Goal: Information Seeking & Learning: Check status

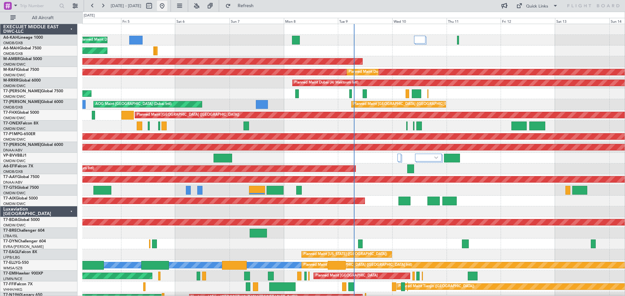
drag, startPoint x: 177, startPoint y: 7, endPoint x: 181, endPoint y: 7, distance: 3.6
click at [167, 7] on div at bounding box center [155, 6] width 23 height 10
click at [167, 7] on button at bounding box center [162, 6] width 10 height 10
click at [154, 7] on button at bounding box center [149, 6] width 10 height 10
select select "9"
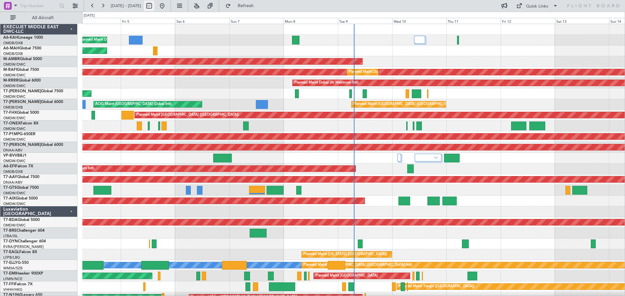
select select "2025"
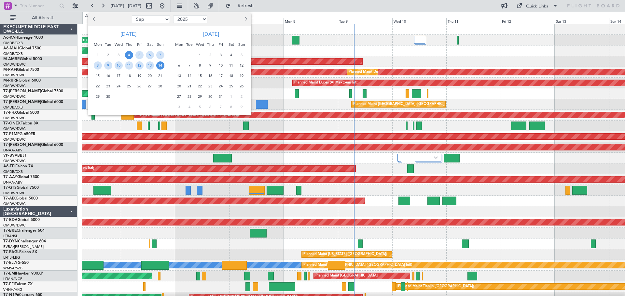
click at [95, 18] on span "Previous month" at bounding box center [94, 19] width 4 height 4
select select "8"
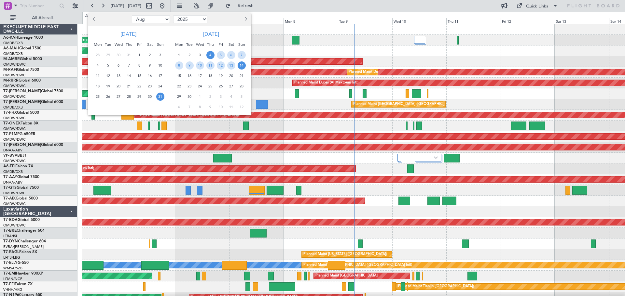
click at [158, 97] on span "31" at bounding box center [160, 97] width 8 height 8
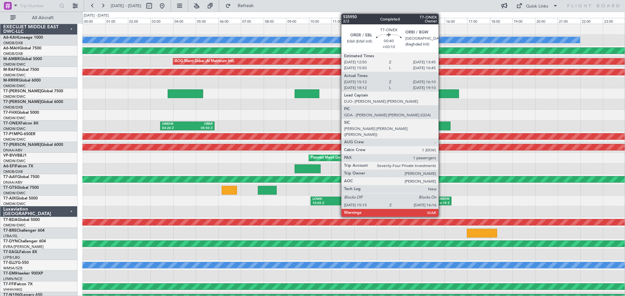
click at [436, 122] on div at bounding box center [438, 126] width 23 height 9
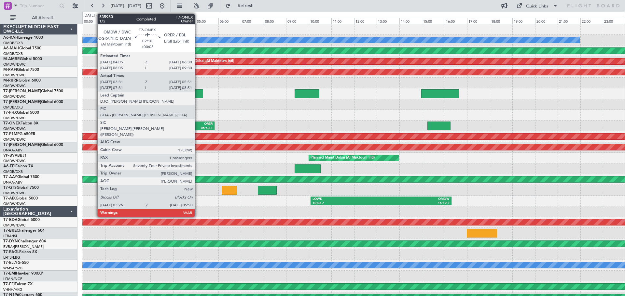
click at [198, 126] on div "ORER 05:50 Z" at bounding box center [200, 126] width 27 height 8
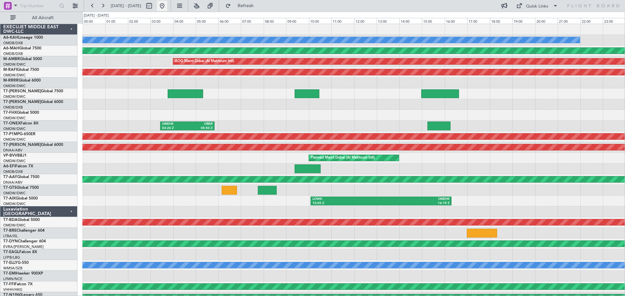
click at [167, 7] on button at bounding box center [162, 6] width 10 height 10
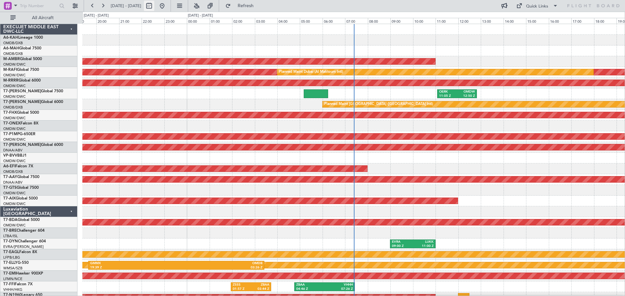
click at [154, 7] on button at bounding box center [149, 6] width 10 height 10
select select "9"
select select "2025"
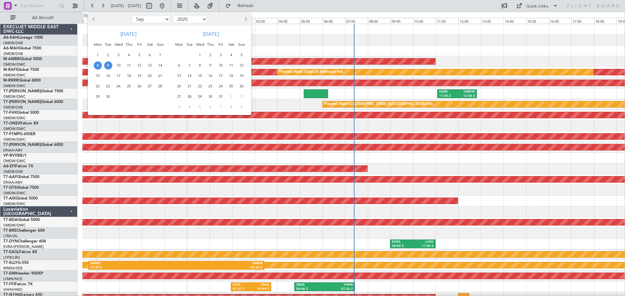
click at [95, 19] on span "Previous month" at bounding box center [94, 19] width 4 height 4
select select "8"
click at [153, 95] on span "30" at bounding box center [150, 97] width 8 height 8
click at [159, 96] on span "31" at bounding box center [160, 97] width 8 height 8
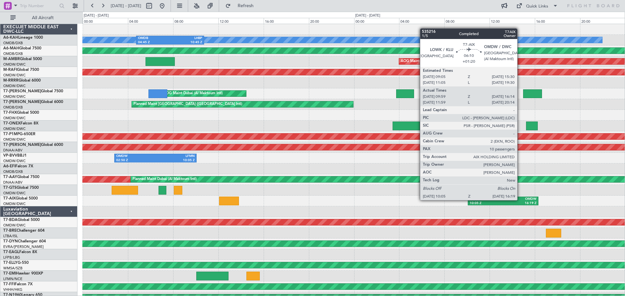
click at [520, 200] on div "OMDW" at bounding box center [519, 199] width 33 height 5
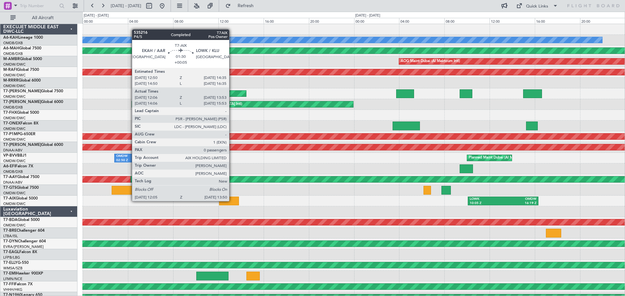
click at [232, 201] on div at bounding box center [229, 201] width 20 height 9
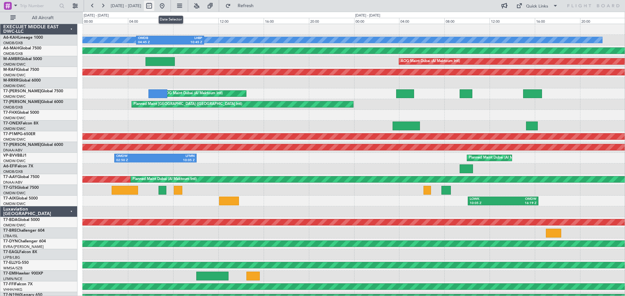
click at [154, 7] on button at bounding box center [149, 6] width 10 height 10
select select "8"
select select "2025"
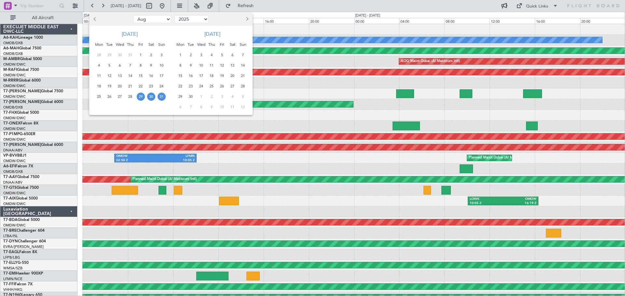
click at [139, 98] on span "29" at bounding box center [141, 97] width 8 height 8
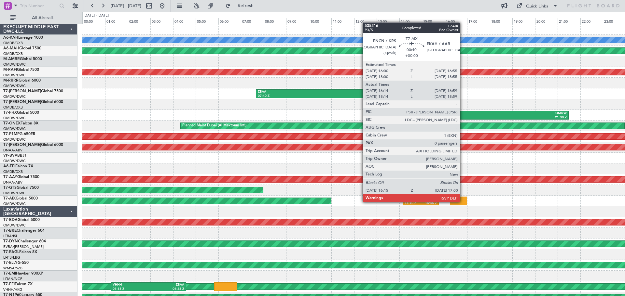
click at [463, 202] on div at bounding box center [458, 201] width 17 height 9
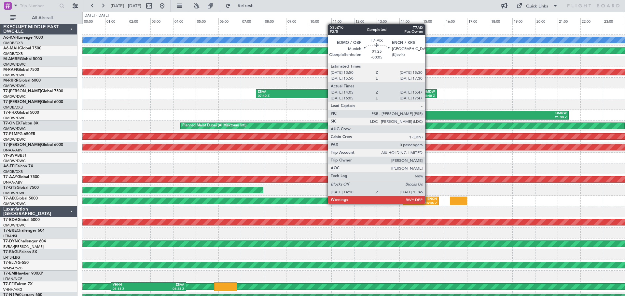
click at [427, 202] on div "15:45 Z" at bounding box center [429, 203] width 16 height 5
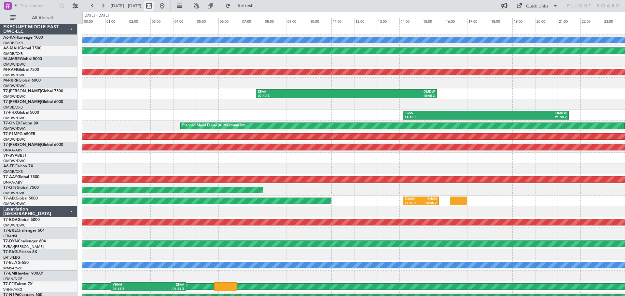
click at [154, 4] on button at bounding box center [149, 6] width 10 height 10
select select "8"
select select "2025"
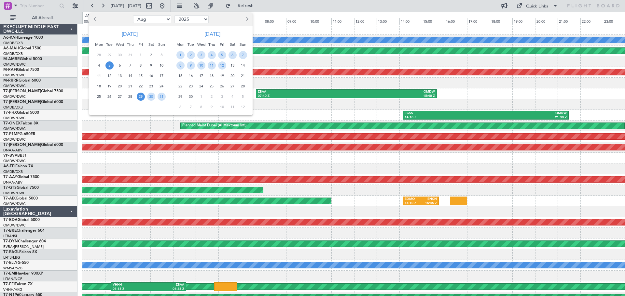
click at [108, 64] on span "5" at bounding box center [109, 66] width 8 height 8
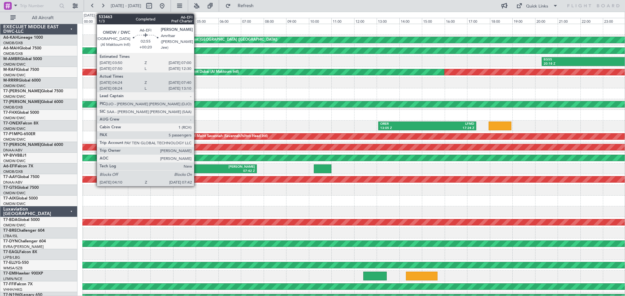
click at [197, 169] on div "OMDW" at bounding box center [198, 167] width 38 height 5
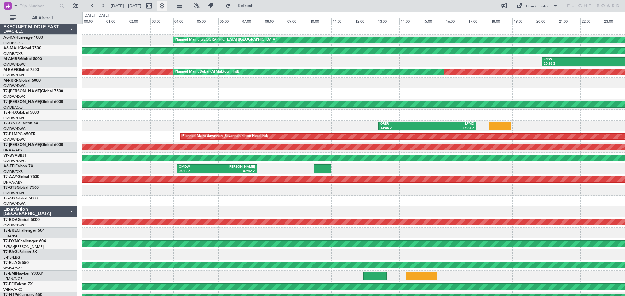
click at [167, 5] on button at bounding box center [162, 6] width 10 height 10
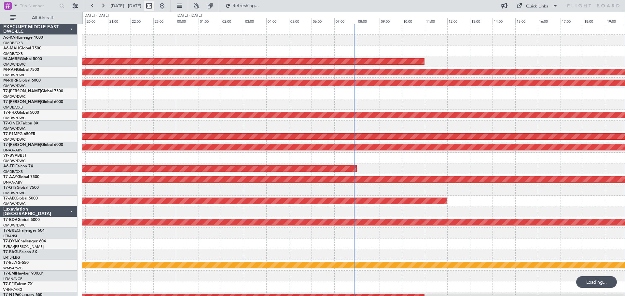
click at [154, 6] on button at bounding box center [149, 6] width 10 height 10
select select "9"
select select "2025"
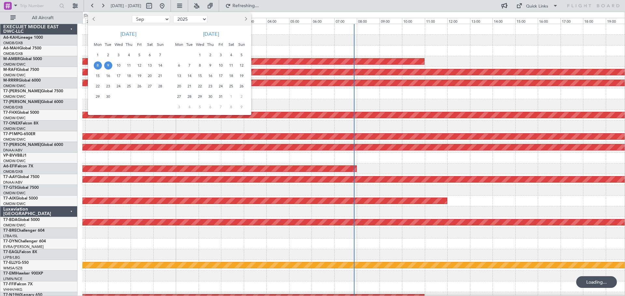
click at [93, 19] on span "Previous month" at bounding box center [94, 19] width 4 height 4
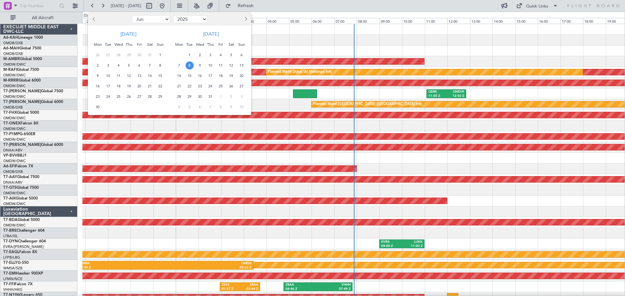
click at [186, 66] on span "8" at bounding box center [190, 66] width 8 height 8
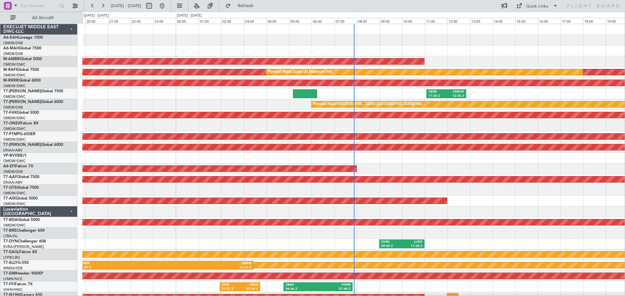
select select "7"
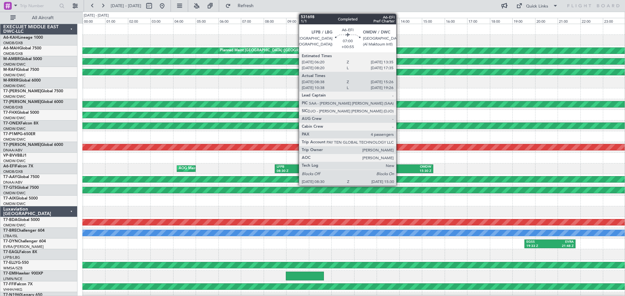
click at [399, 168] on div "OMDW" at bounding box center [392, 167] width 77 height 5
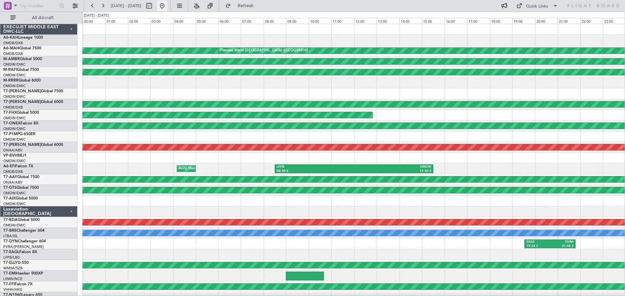
click at [167, 7] on button at bounding box center [162, 6] width 10 height 10
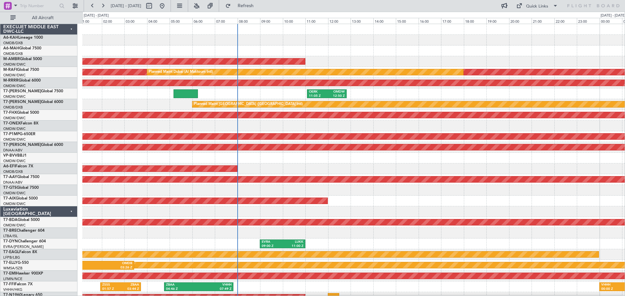
click at [420, 184] on div "Unplanned Maint [GEOGRAPHIC_DATA] (Al Maktoum Intl)" at bounding box center [353, 179] width 542 height 11
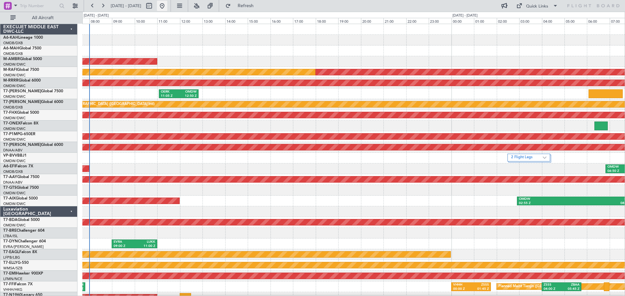
click at [167, 5] on button at bounding box center [162, 6] width 10 height 10
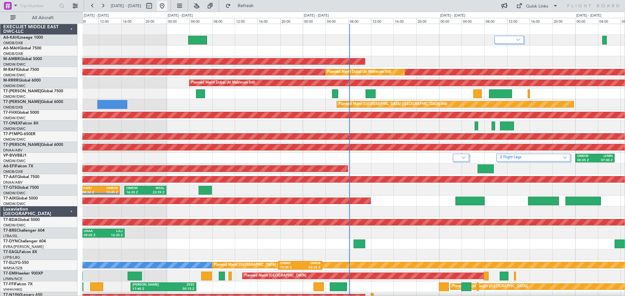
click at [167, 3] on button at bounding box center [162, 6] width 10 height 10
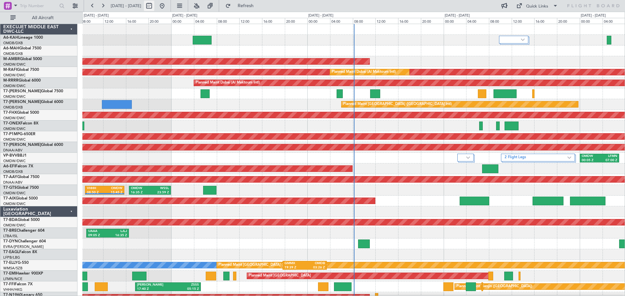
click at [154, 9] on button at bounding box center [149, 6] width 10 height 10
select select "9"
select select "2025"
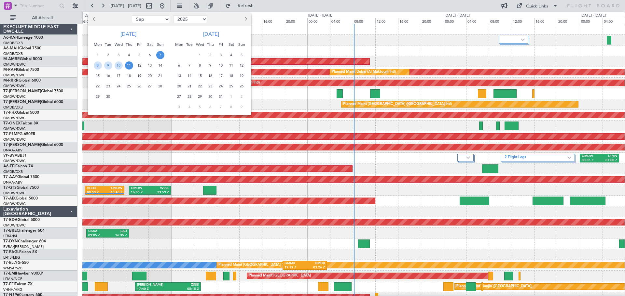
click at [91, 20] on button "Previous month" at bounding box center [93, 19] width 7 height 10
select select "8"
click at [130, 96] on span "28" at bounding box center [129, 97] width 8 height 8
click at [150, 96] on span "30" at bounding box center [150, 97] width 8 height 8
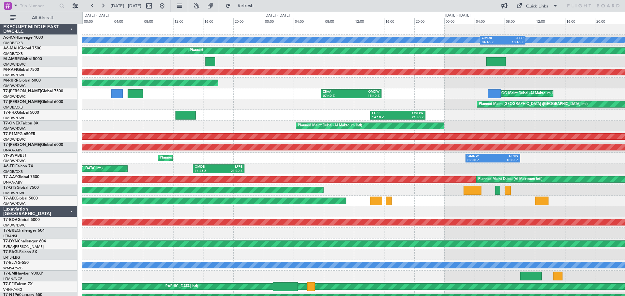
click at [503, 63] on div at bounding box center [496, 61] width 20 height 9
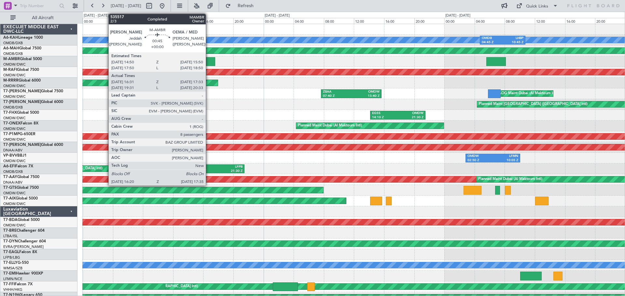
click at [209, 61] on div at bounding box center [209, 61] width 9 height 9
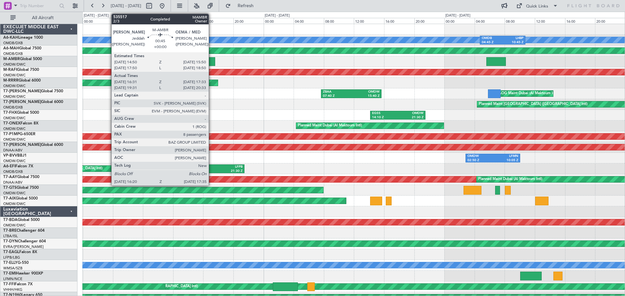
click at [212, 62] on div at bounding box center [209, 61] width 9 height 9
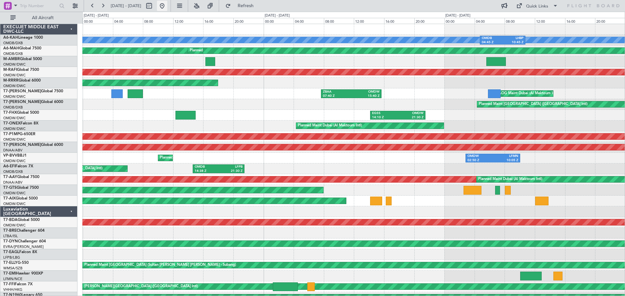
drag, startPoint x: 185, startPoint y: 7, endPoint x: 178, endPoint y: 6, distance: 6.5
click at [167, 7] on button at bounding box center [162, 6] width 10 height 10
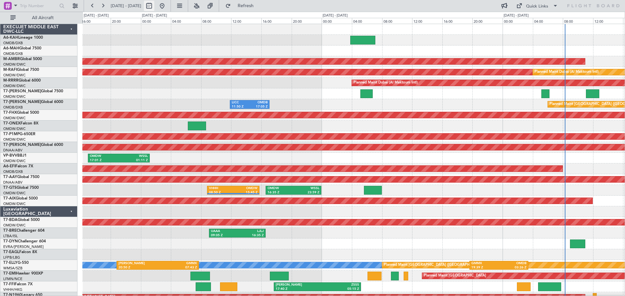
click at [154, 5] on button at bounding box center [149, 6] width 10 height 10
select select "9"
select select "2025"
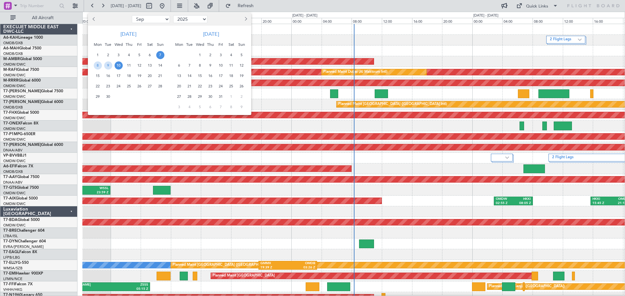
click at [93, 4] on div at bounding box center [312, 148] width 625 height 296
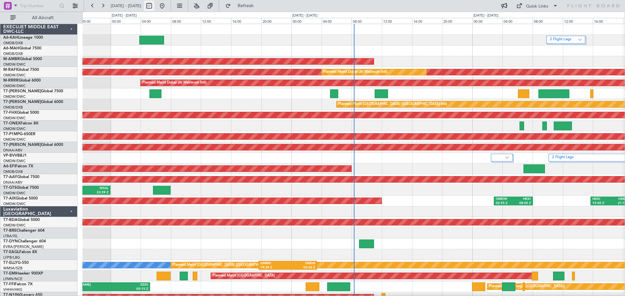
click at [154, 6] on button at bounding box center [149, 6] width 10 height 10
select select "9"
select select "2025"
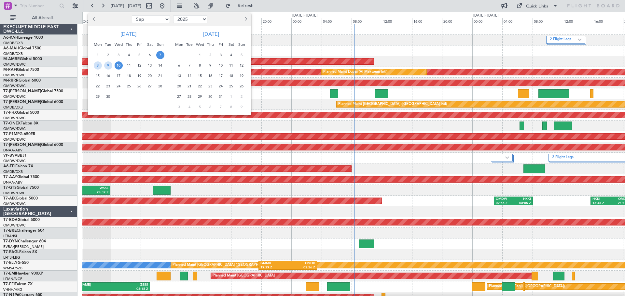
click at [93, 18] on button "Previous month" at bounding box center [93, 19] width 7 height 10
select select "8"
click at [131, 88] on span "21" at bounding box center [129, 86] width 8 height 8
click at [163, 89] on span "24" at bounding box center [160, 86] width 8 height 8
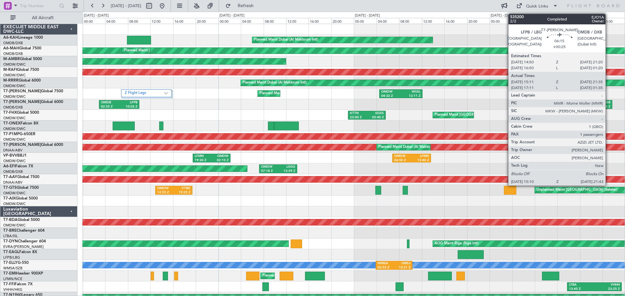
click at [606, 104] on div "OMDB" at bounding box center [602, 103] width 17 height 5
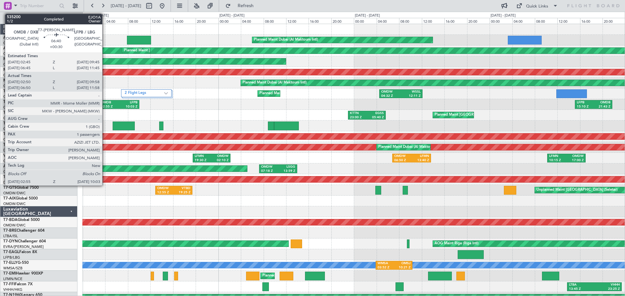
click at [104, 103] on div "OMDB" at bounding box center [110, 103] width 18 height 5
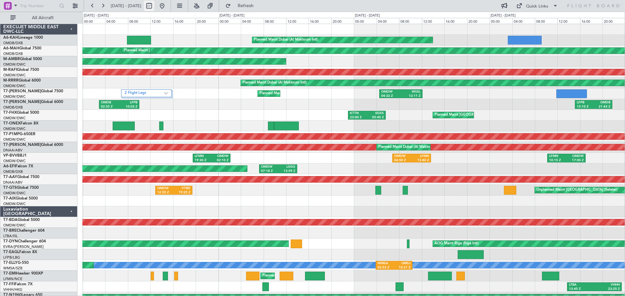
click at [154, 5] on button at bounding box center [149, 6] width 10 height 10
select select "8"
select select "2025"
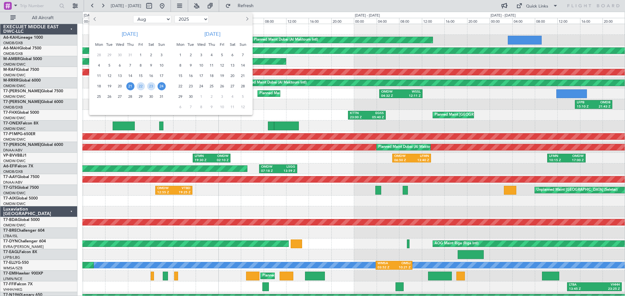
click at [99, 95] on span "25" at bounding box center [99, 97] width 8 height 8
click at [121, 97] on span "27" at bounding box center [120, 97] width 8 height 8
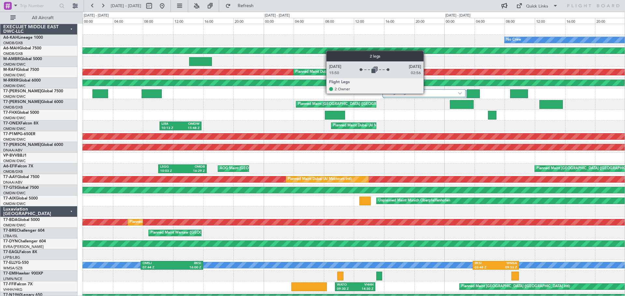
click at [426, 93] on label "2 Flight Legs" at bounding box center [422, 94] width 72 height 6
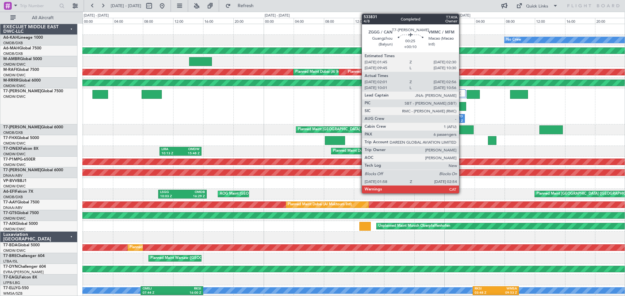
click at [462, 106] on div at bounding box center [462, 106] width 7 height 9
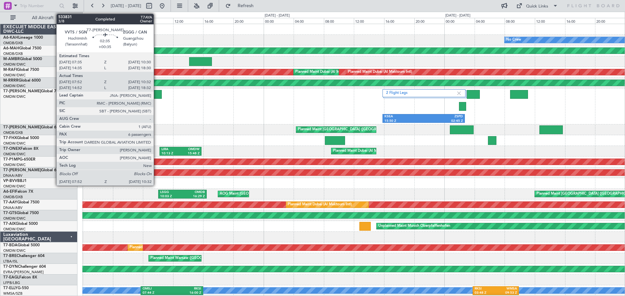
click at [157, 93] on div at bounding box center [152, 94] width 20 height 9
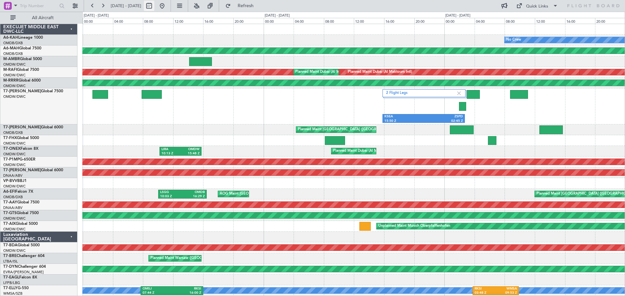
click at [154, 6] on button at bounding box center [149, 6] width 10 height 10
select select "8"
select select "2025"
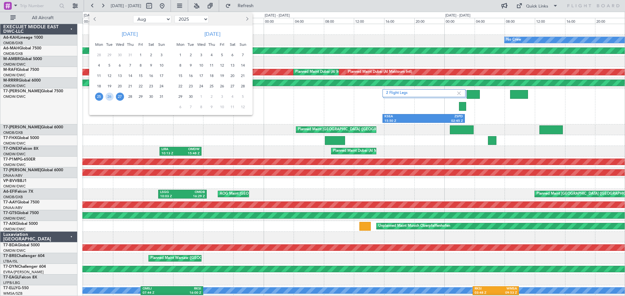
click at [130, 98] on span "28" at bounding box center [130, 97] width 8 height 8
click at [141, 98] on span "29" at bounding box center [141, 97] width 8 height 8
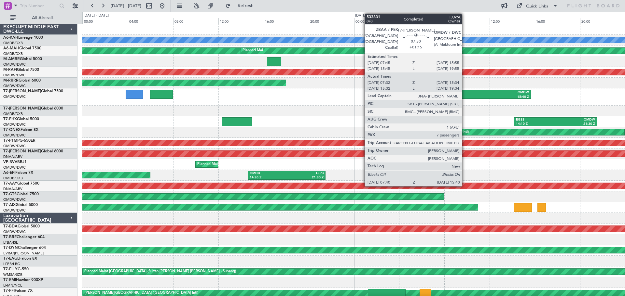
click at [465, 94] on div "ZBAA" at bounding box center [463, 92] width 43 height 5
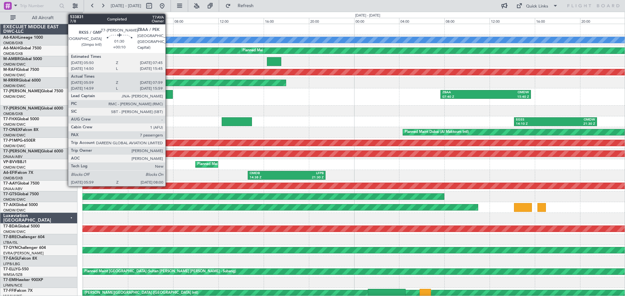
click at [164, 94] on div at bounding box center [161, 94] width 23 height 9
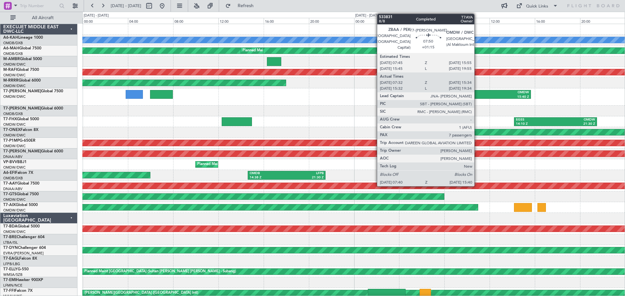
click at [477, 94] on div "ZBAA" at bounding box center [463, 92] width 43 height 5
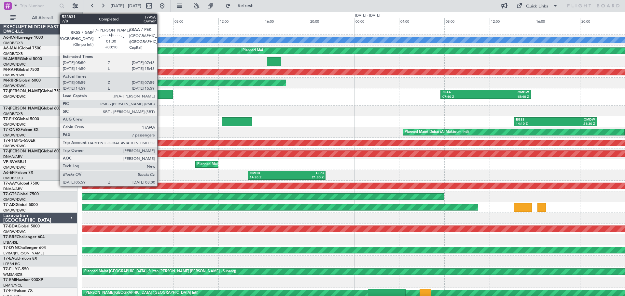
click at [160, 94] on div at bounding box center [161, 94] width 23 height 9
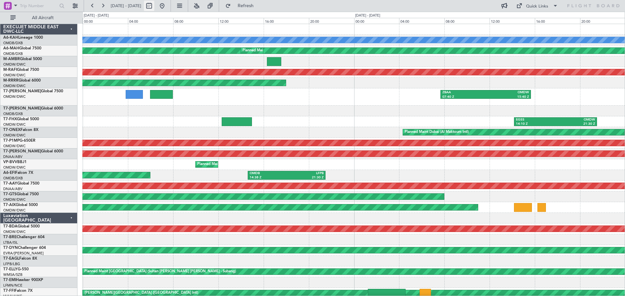
drag, startPoint x: 177, startPoint y: 4, endPoint x: 171, endPoint y: 6, distance: 6.0
click at [167, 4] on div at bounding box center [155, 6] width 23 height 10
click at [154, 7] on button at bounding box center [149, 6] width 10 height 10
select select "8"
select select "2025"
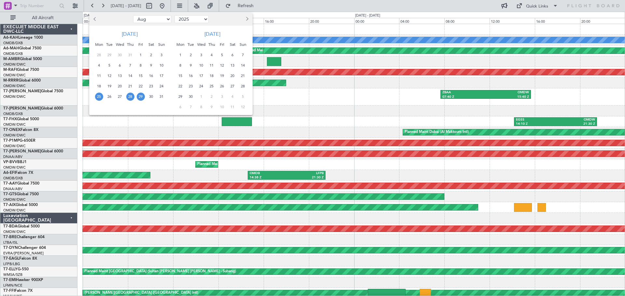
click at [98, 95] on span "25" at bounding box center [99, 97] width 8 height 8
click at [120, 96] on span "27" at bounding box center [120, 97] width 8 height 8
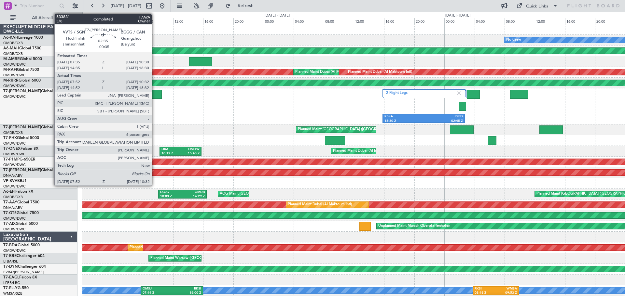
click at [155, 93] on div at bounding box center [152, 94] width 20 height 9
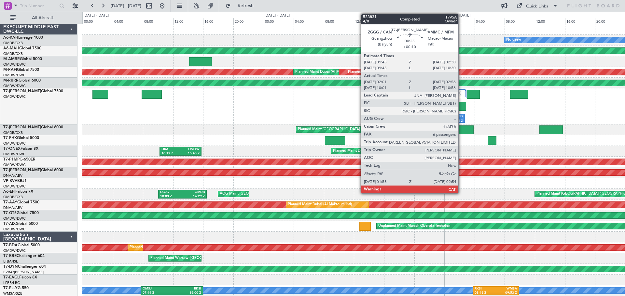
click at [462, 108] on div at bounding box center [462, 106] width 7 height 9
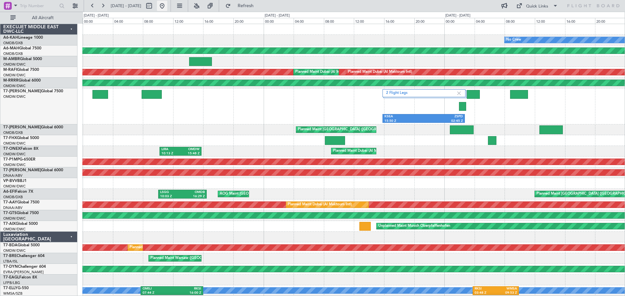
click at [167, 7] on button at bounding box center [162, 6] width 10 height 10
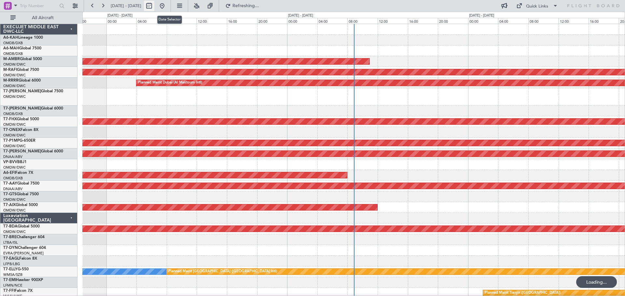
click at [154, 7] on button at bounding box center [149, 6] width 10 height 10
select select "9"
select select "2025"
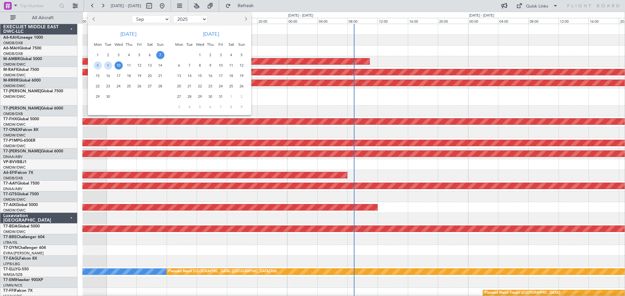
click at [96, 20] on span "Previous month" at bounding box center [94, 19] width 4 height 4
select select "8"
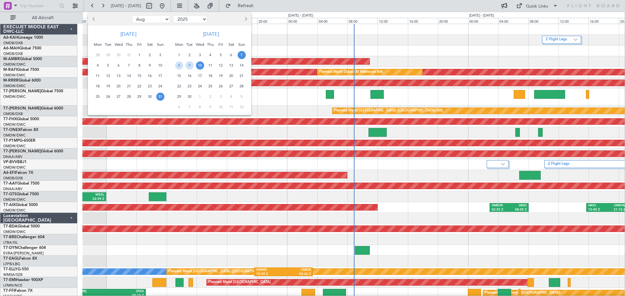
click at [163, 96] on span "31" at bounding box center [160, 97] width 8 height 8
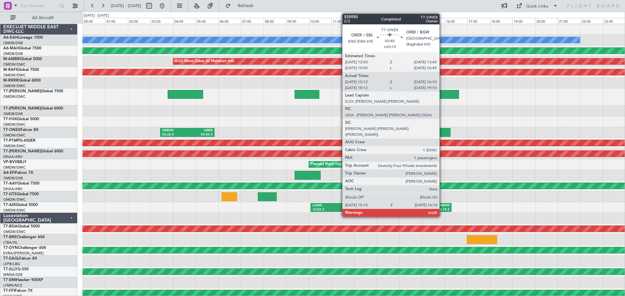
click at [442, 132] on div at bounding box center [438, 132] width 23 height 9
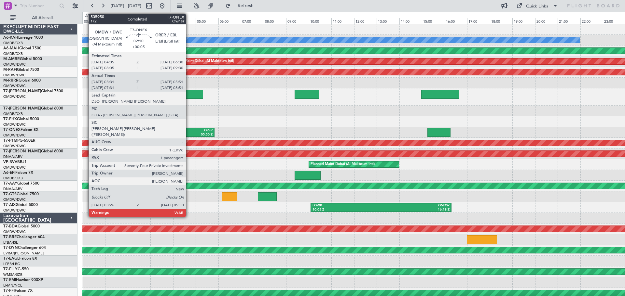
click at [187, 129] on div "ORER" at bounding box center [199, 131] width 25 height 5
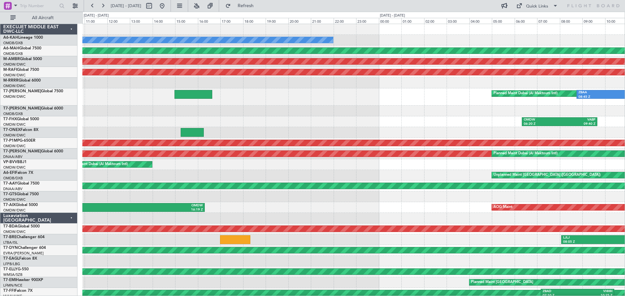
click at [254, 131] on div "ORBI 13:24 Z OMDW 15:40 Z OMDW 03:26 Z ORER 05:50 Z" at bounding box center [353, 132] width 542 height 11
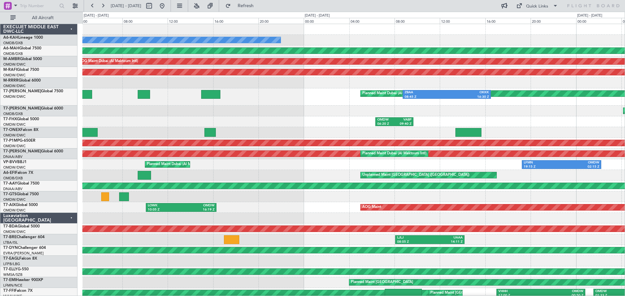
click at [323, 138] on div "No Crew Planned Maint [GEOGRAPHIC_DATA] ([GEOGRAPHIC_DATA]) AOG Maint [GEOGRAPH…" at bounding box center [353, 220] width 542 height 393
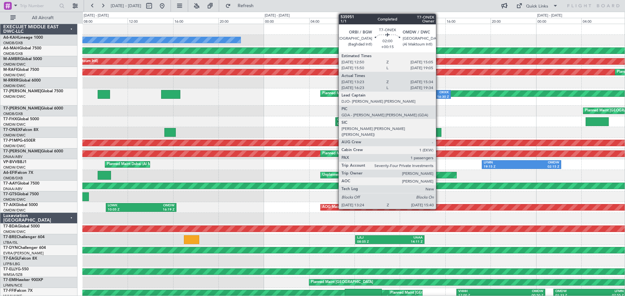
click at [440, 133] on div at bounding box center [428, 132] width 26 height 9
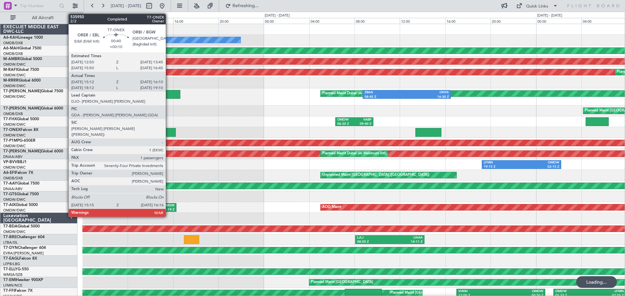
click at [169, 131] on div at bounding box center [170, 132] width 12 height 9
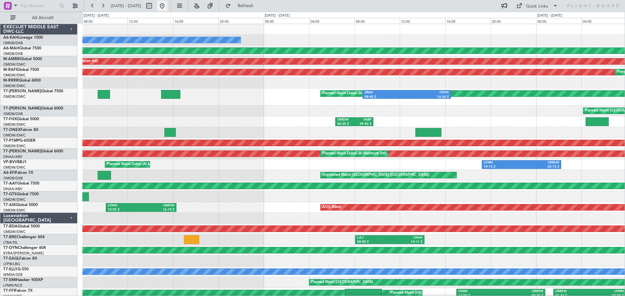
click at [167, 5] on button at bounding box center [162, 6] width 10 height 10
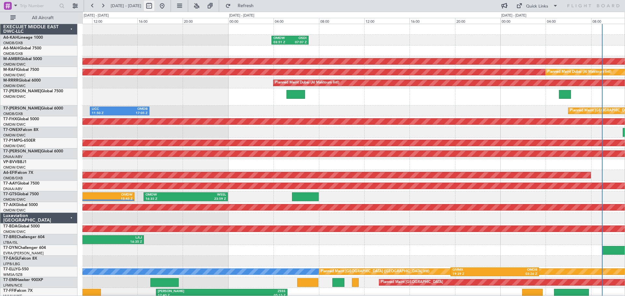
click at [154, 6] on button at bounding box center [149, 6] width 10 height 10
select select "9"
select select "2025"
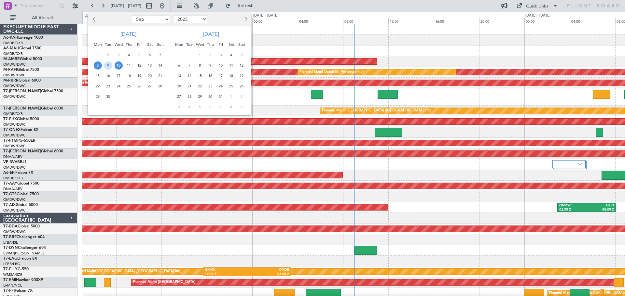
click at [95, 19] on span "Previous month" at bounding box center [94, 19] width 4 height 4
select select "8"
click at [130, 96] on span "28" at bounding box center [129, 97] width 8 height 8
click at [160, 97] on span "31" at bounding box center [160, 97] width 8 height 8
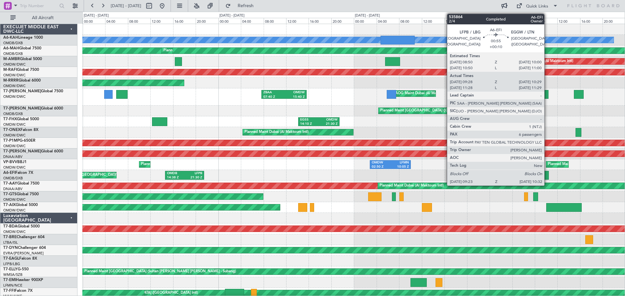
click at [546, 175] on div at bounding box center [545, 175] width 7 height 9
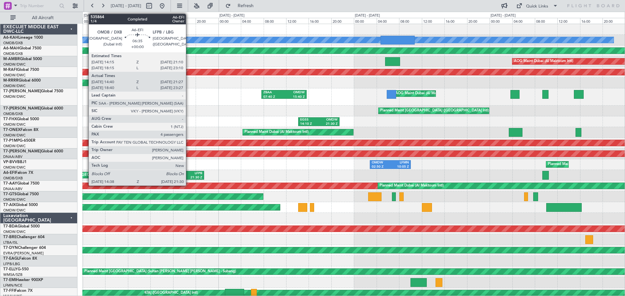
click at [188, 176] on div "21:30 Z" at bounding box center [194, 178] width 18 height 5
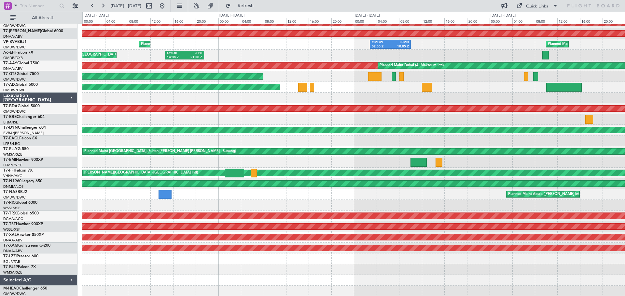
scroll to position [120, 0]
